Goal: Understand process/instructions: Learn how to perform a task or action

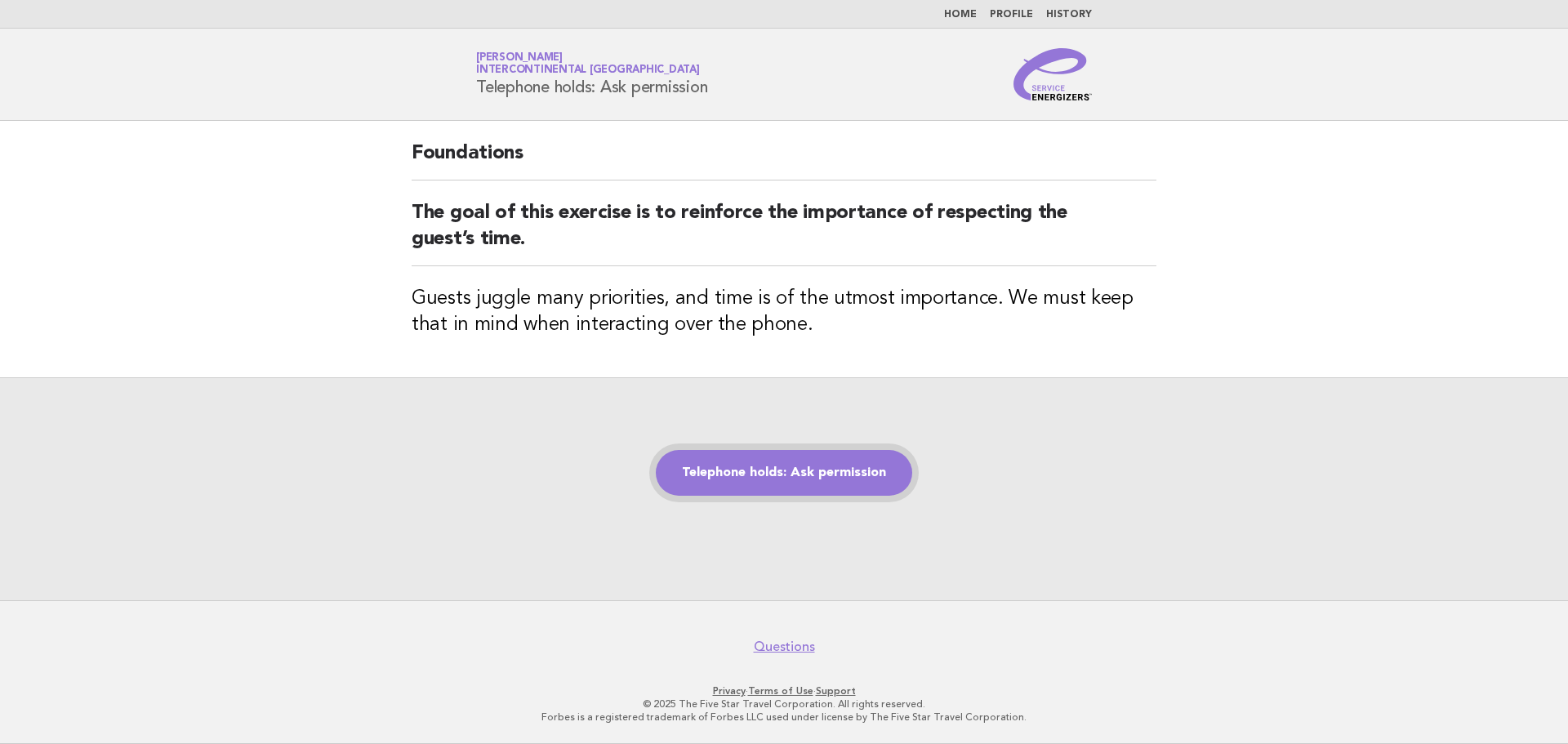
click at [773, 470] on link "Telephone holds: Ask permission" at bounding box center [784, 472] width 256 height 46
click at [768, 474] on link "Telephone holds: Ask permission" at bounding box center [784, 472] width 256 height 46
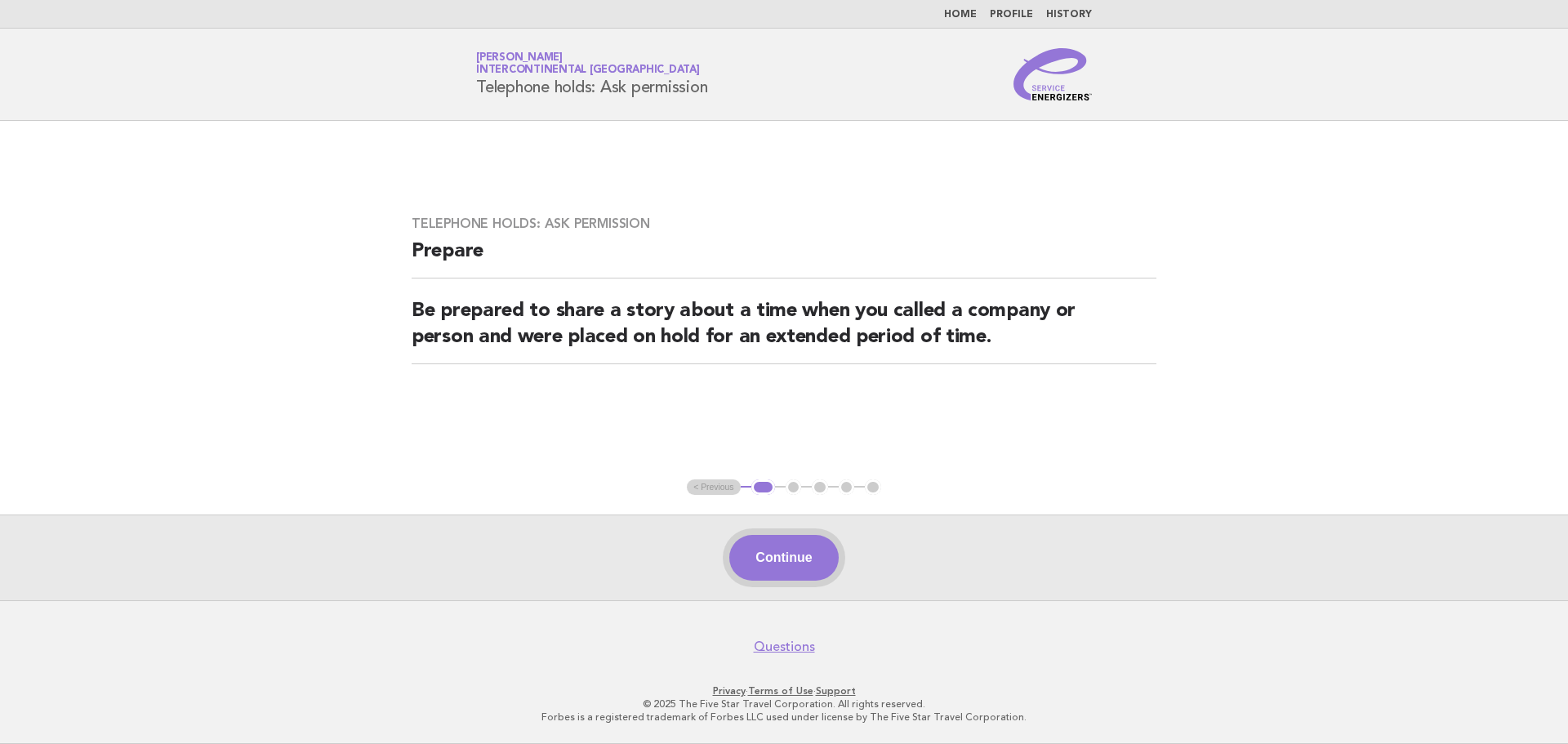
click at [797, 563] on button "Continue" at bounding box center [783, 557] width 109 height 46
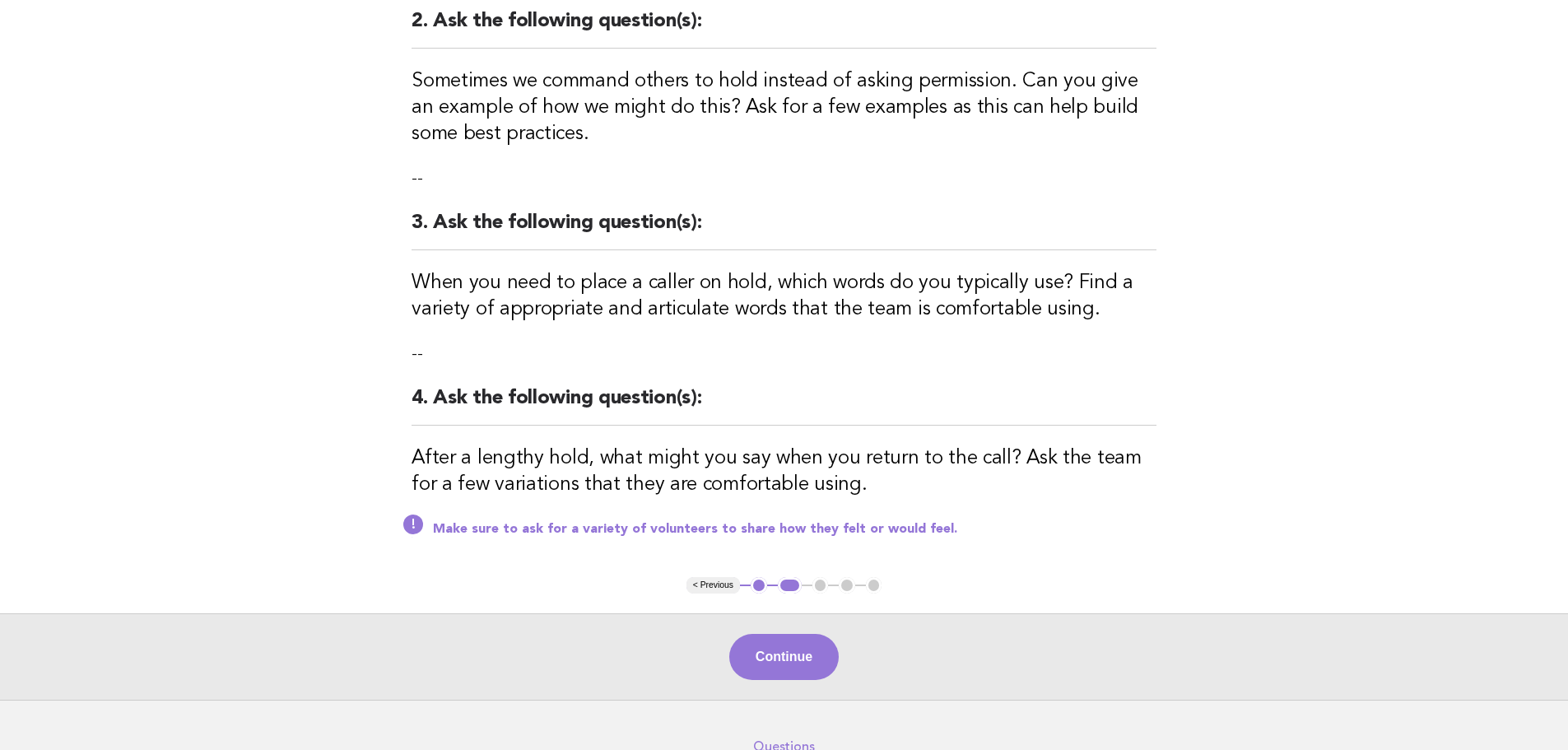
scroll to position [486, 0]
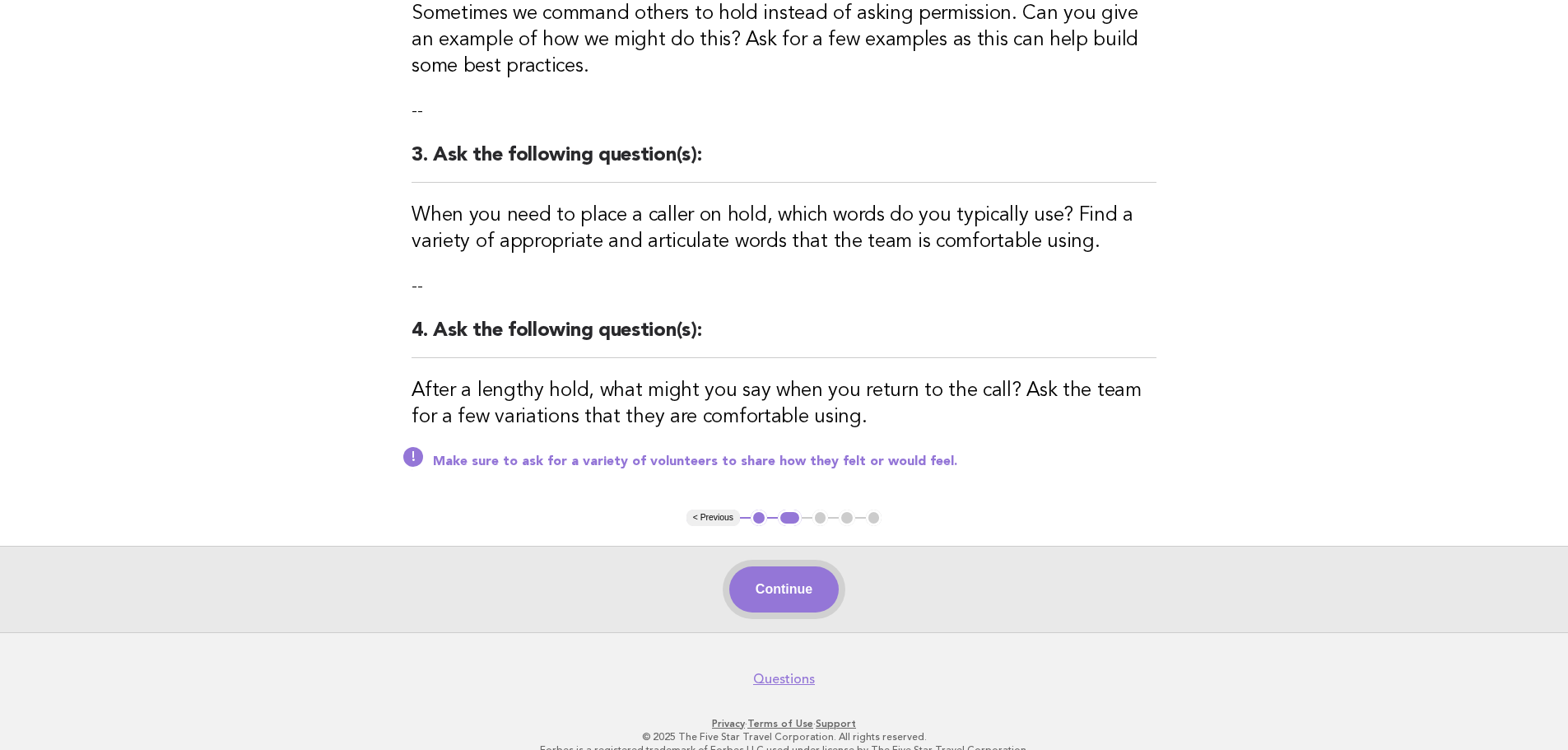
click at [789, 571] on button "Continue" at bounding box center [784, 589] width 110 height 46
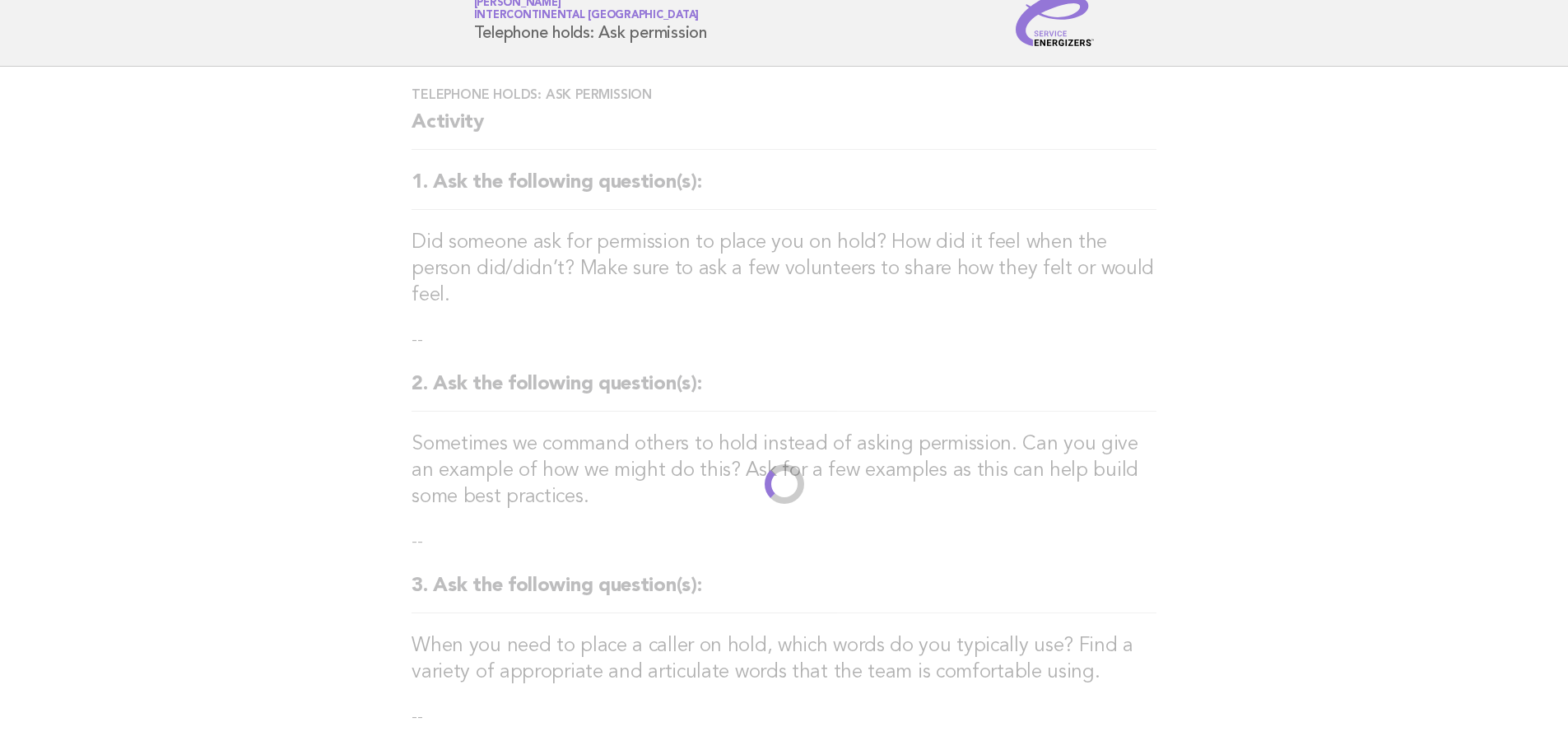
scroll to position [0, 0]
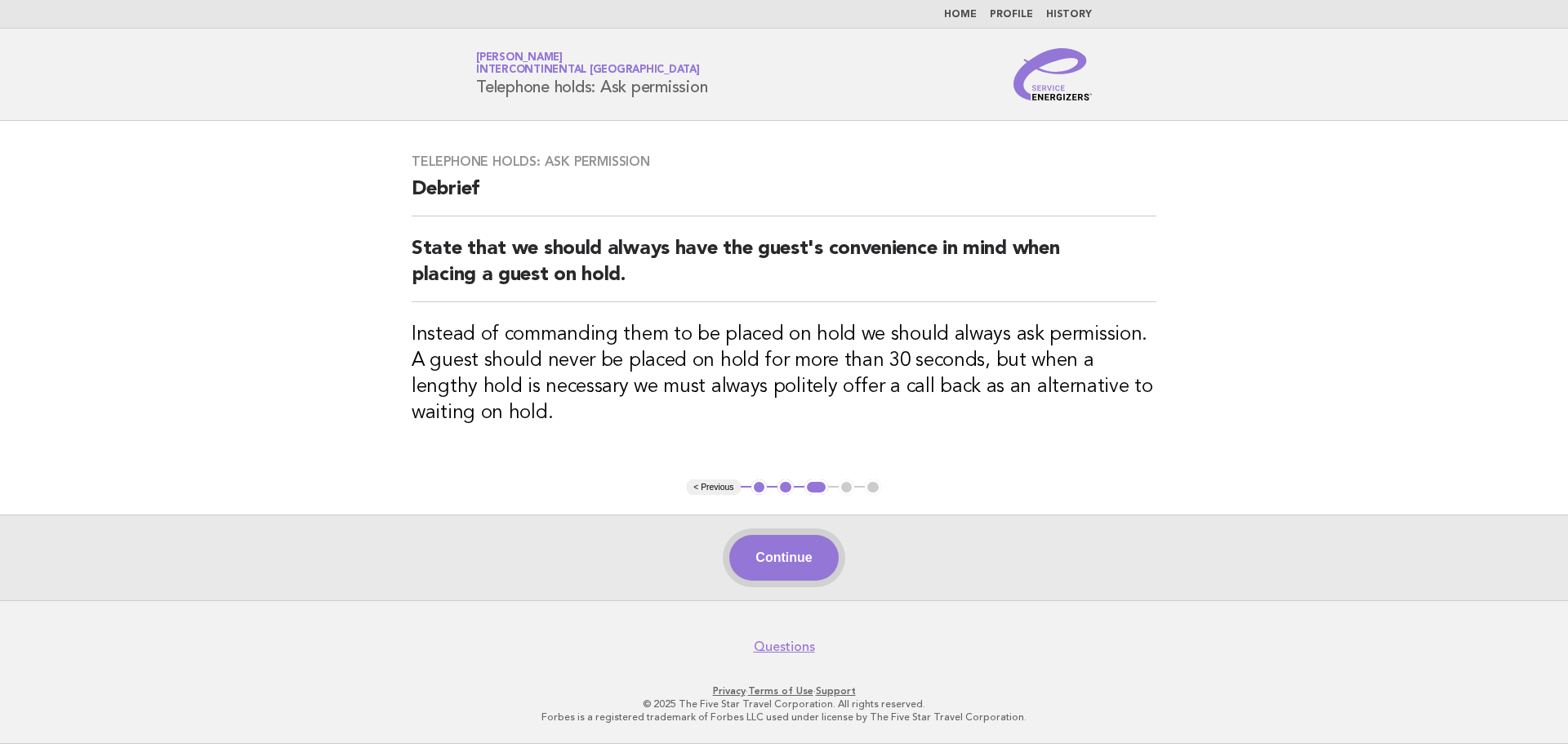
click at [770, 555] on button "Continue" at bounding box center [783, 557] width 109 height 46
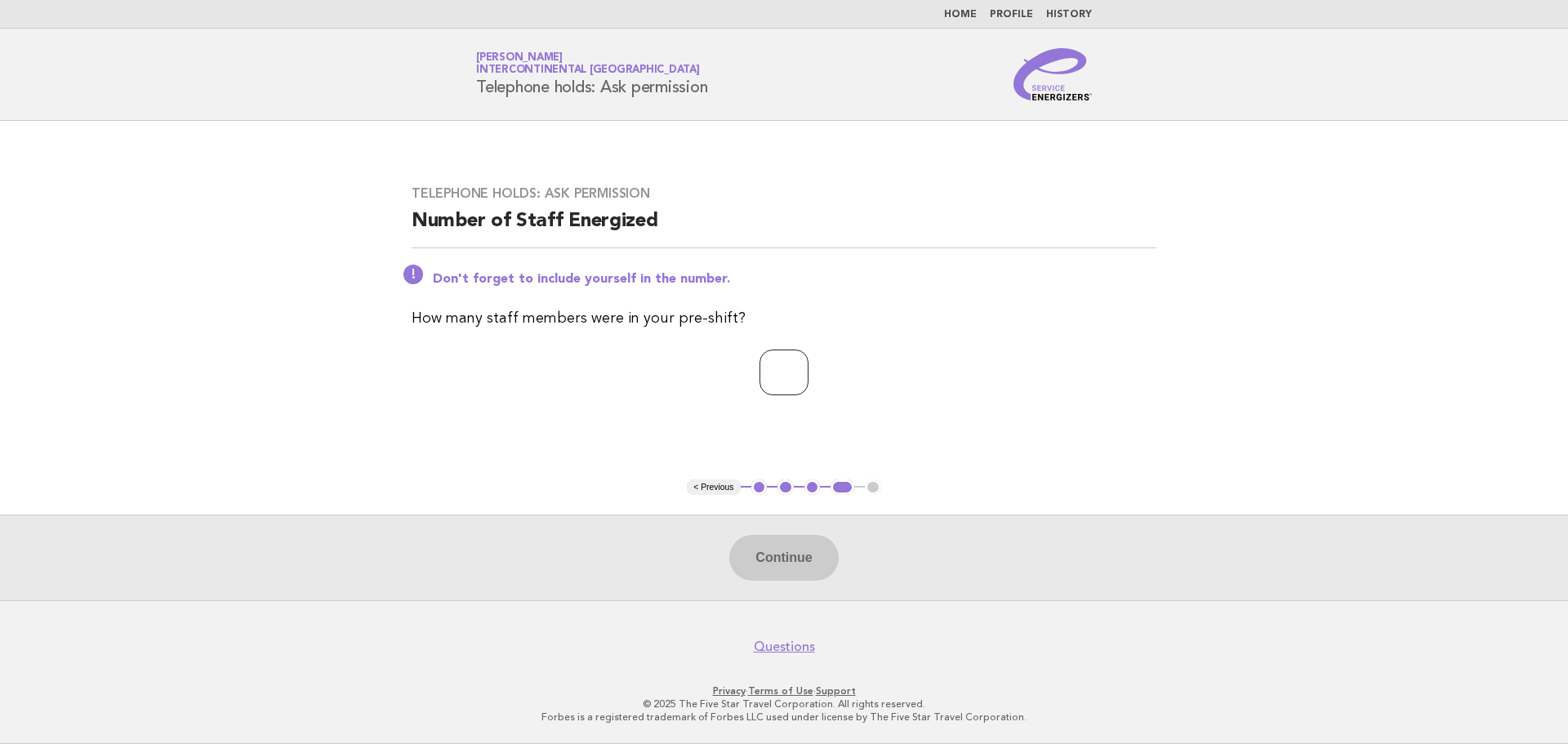
click at [792, 370] on input "number" at bounding box center [784, 372] width 49 height 46
type input "*"
click at [771, 576] on button "Continue" at bounding box center [783, 557] width 109 height 46
